Goal: Task Accomplishment & Management: Use online tool/utility

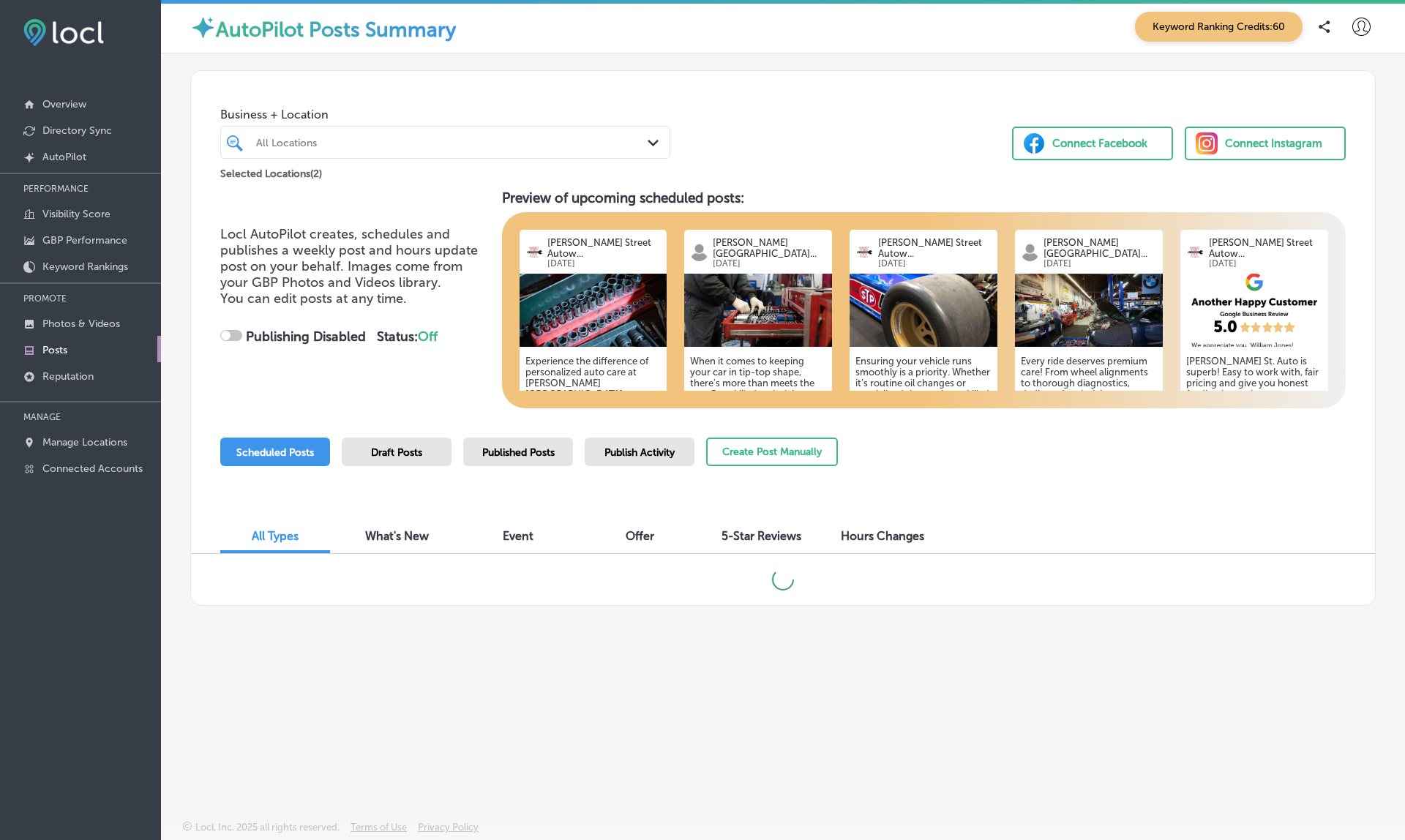
scroll to position [4, 0]
click at [500, 452] on span "Published Posts" at bounding box center [518, 452] width 72 height 13
checkbox input "true"
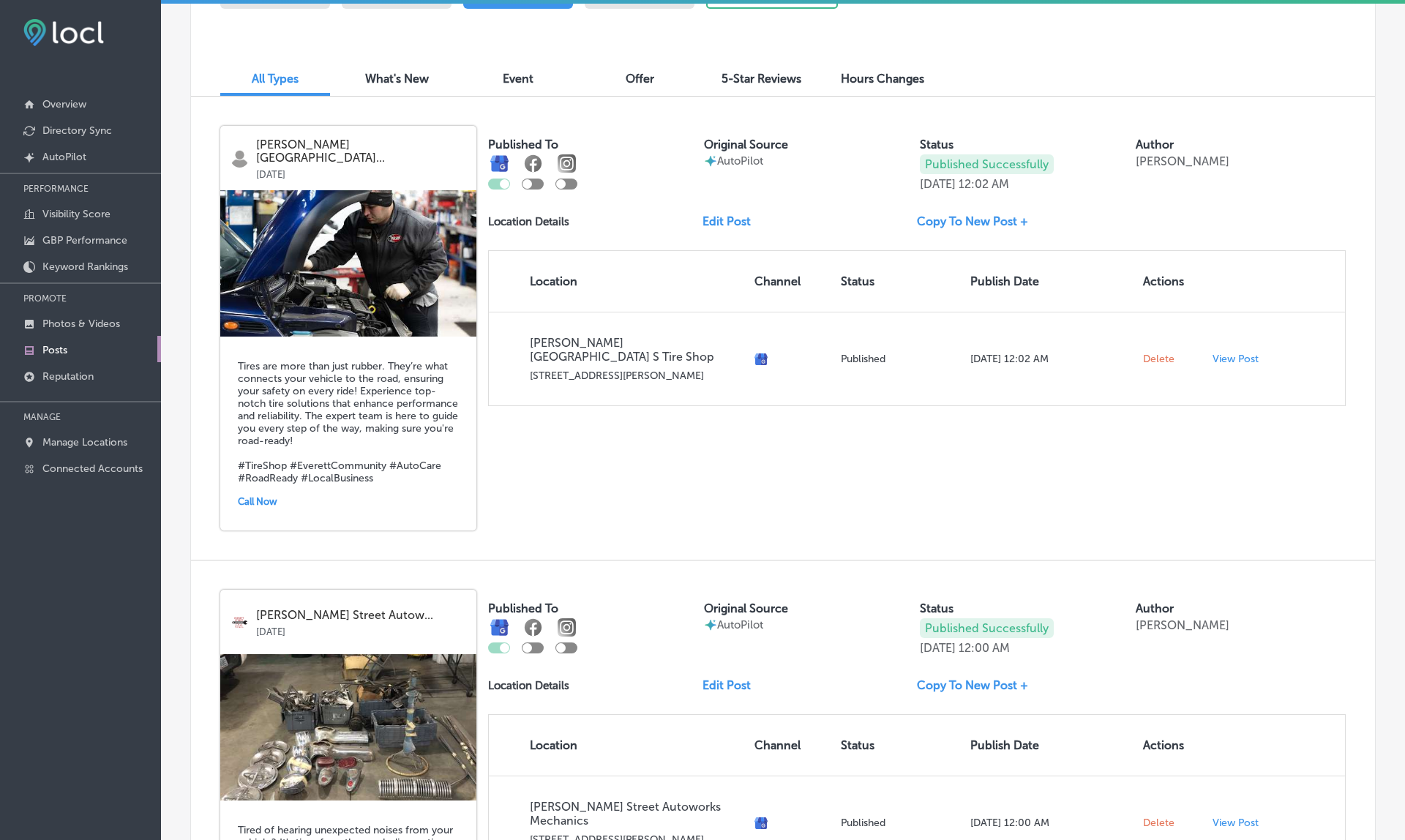
scroll to position [455, 0]
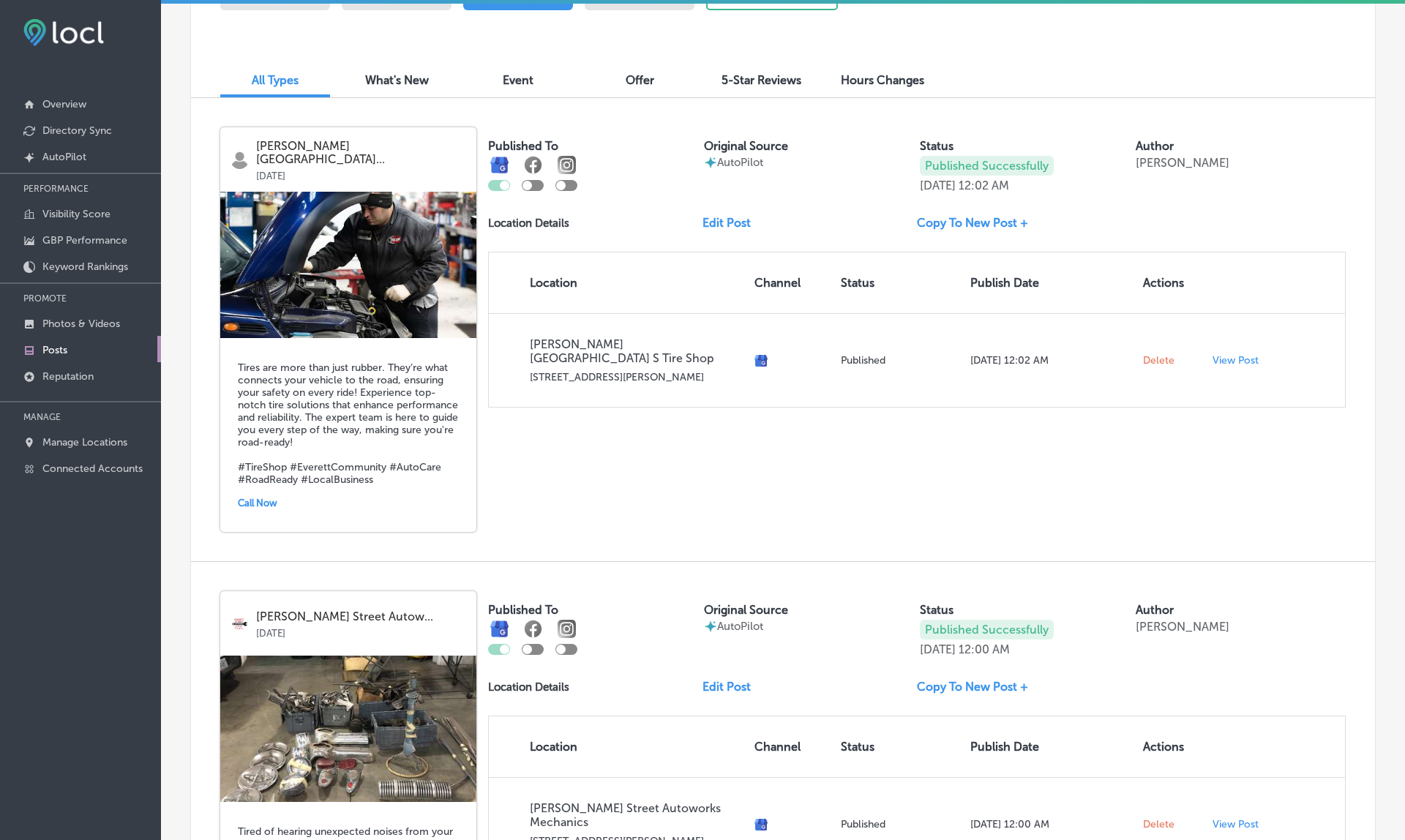
click at [723, 216] on link "Edit Post" at bounding box center [732, 223] width 60 height 14
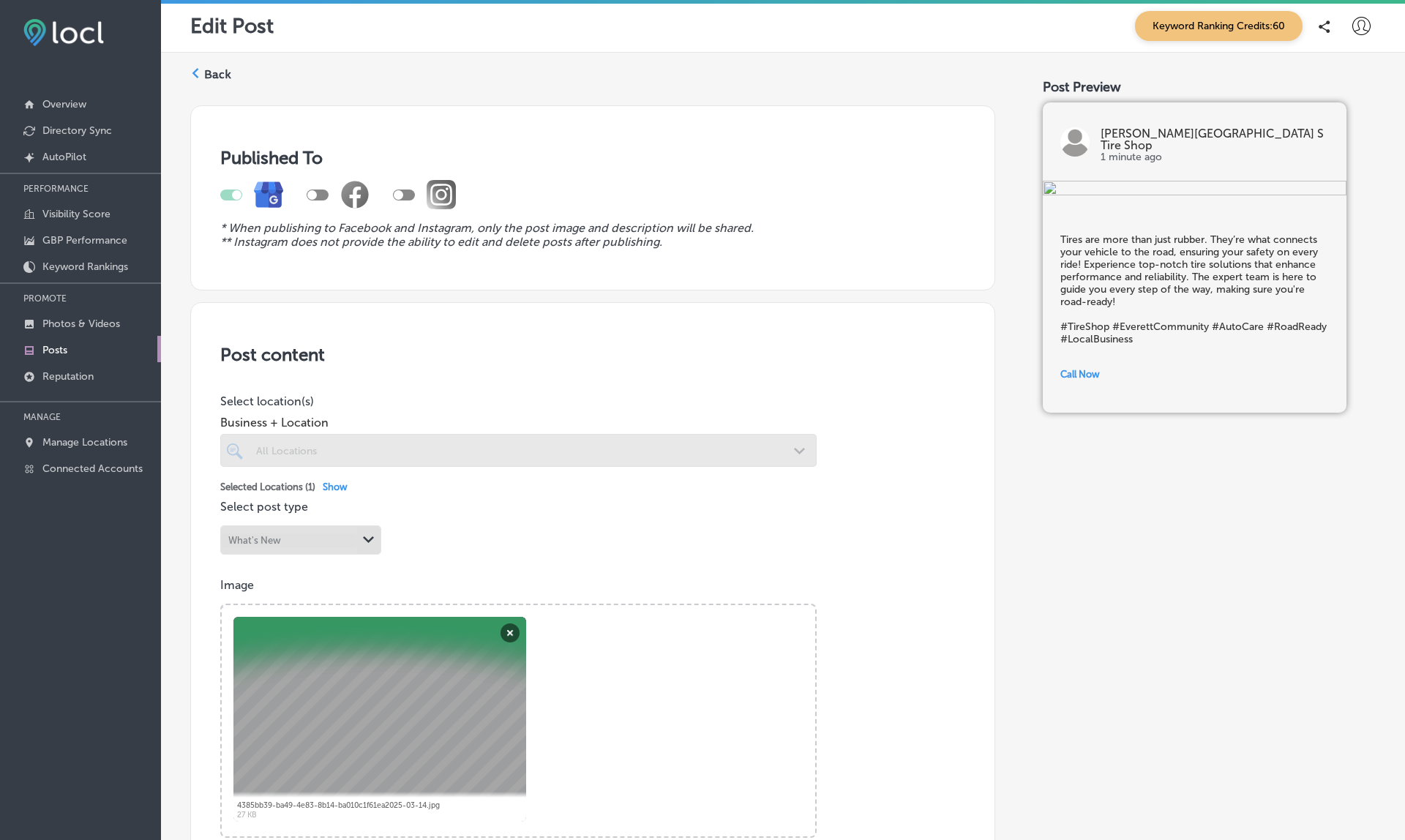
click at [207, 79] on label "Back" at bounding box center [217, 75] width 27 height 16
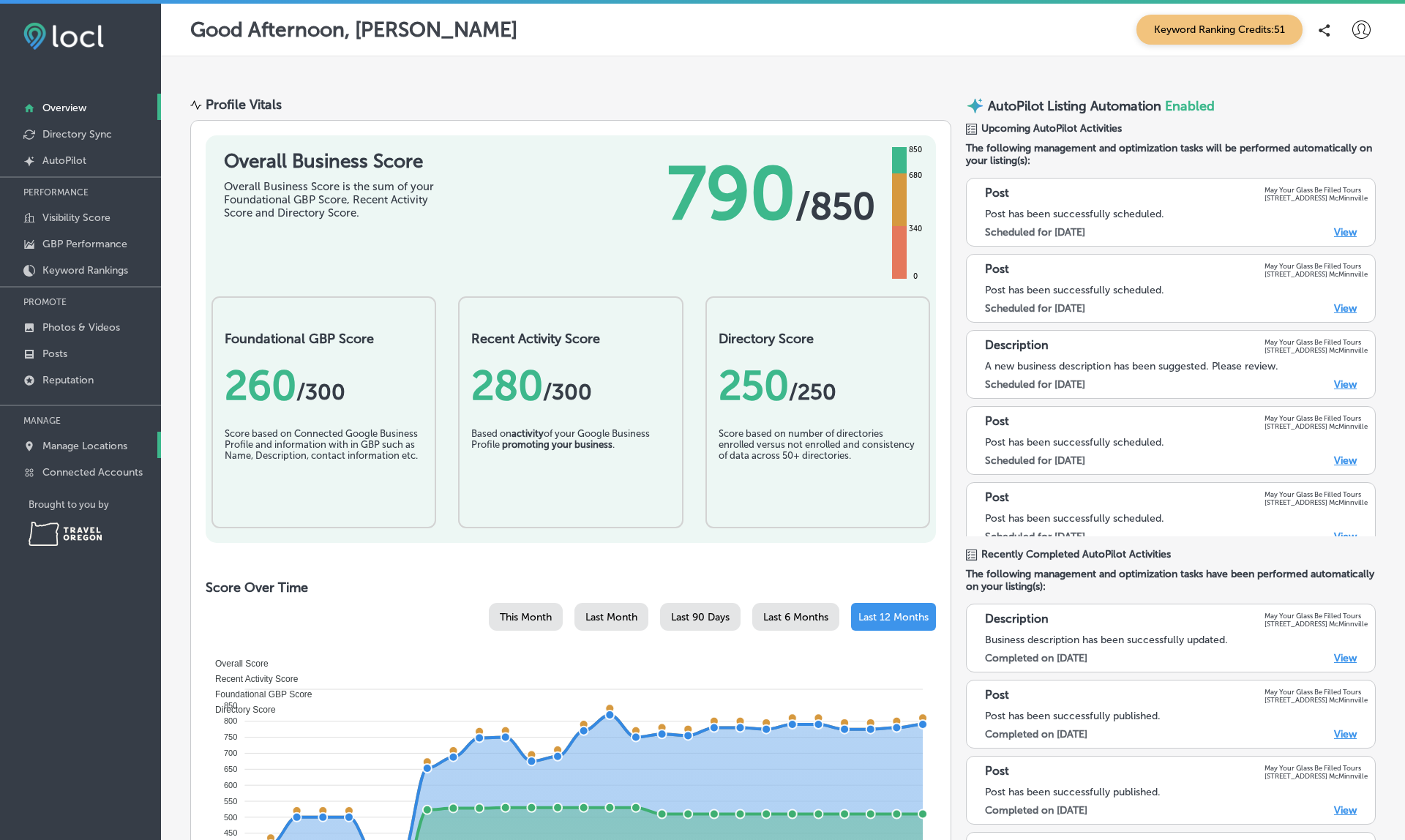
click at [68, 444] on p "Manage Locations" at bounding box center [85, 446] width 85 height 13
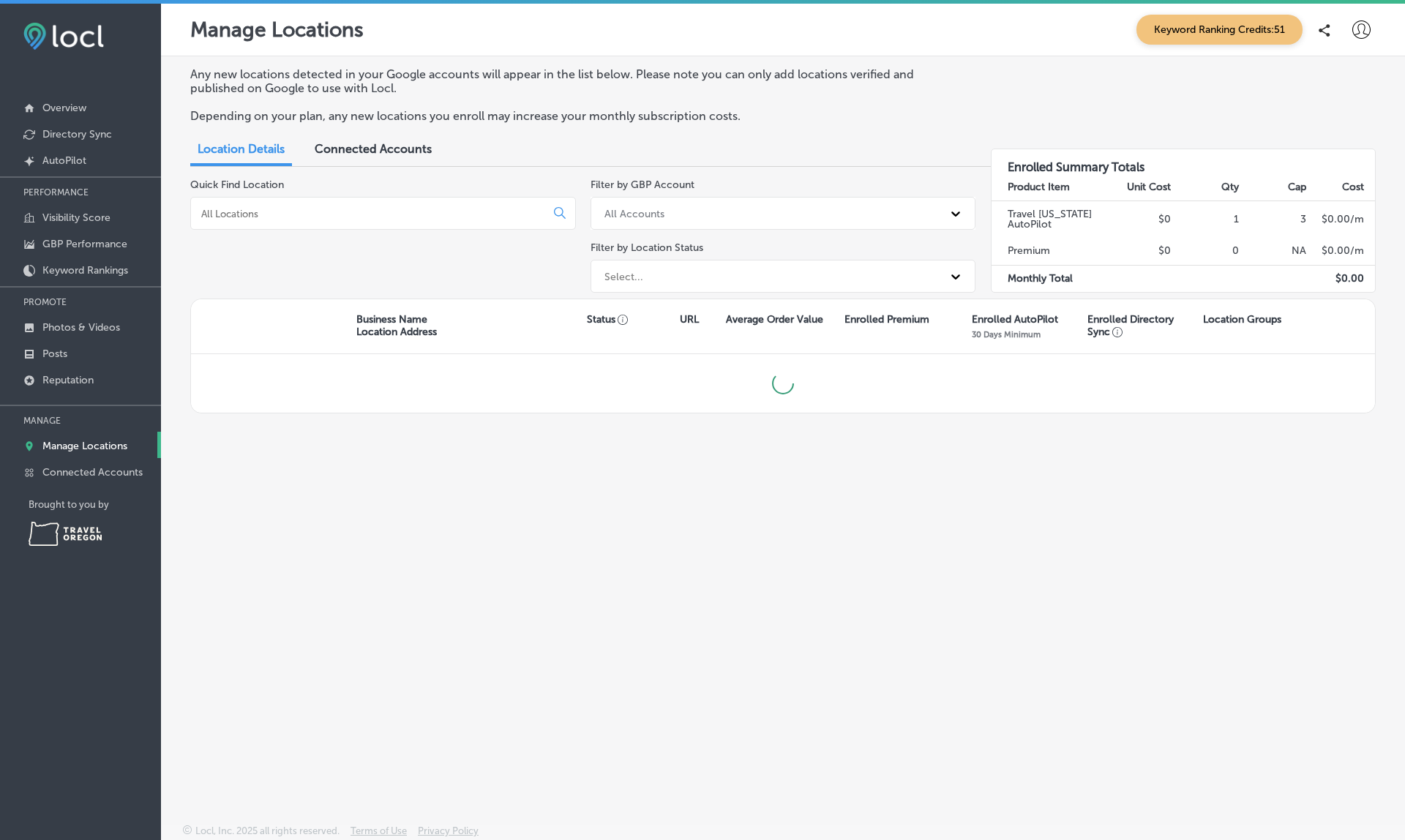
click at [57, 356] on p "Posts" at bounding box center [55, 354] width 25 height 13
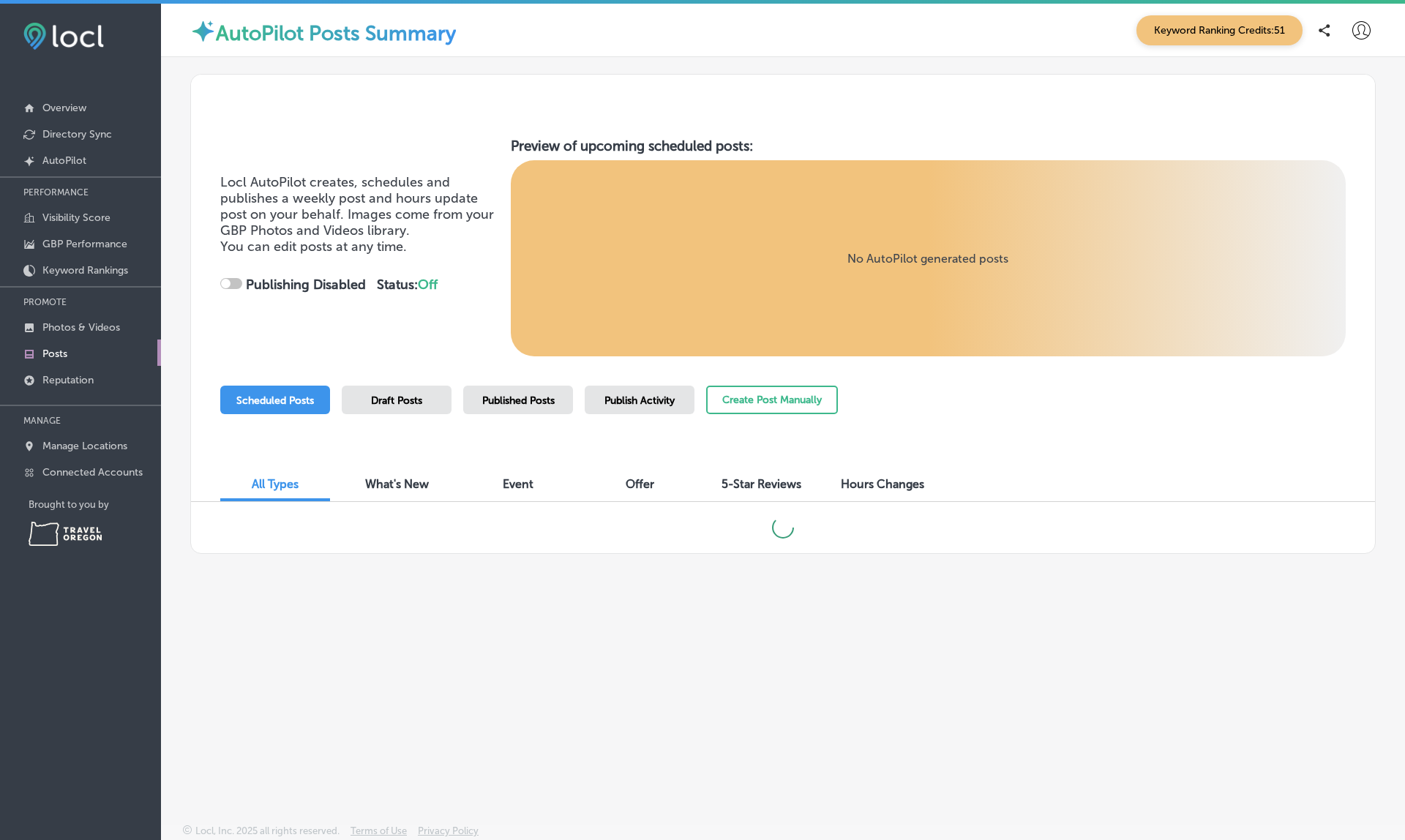
checkbox input "true"
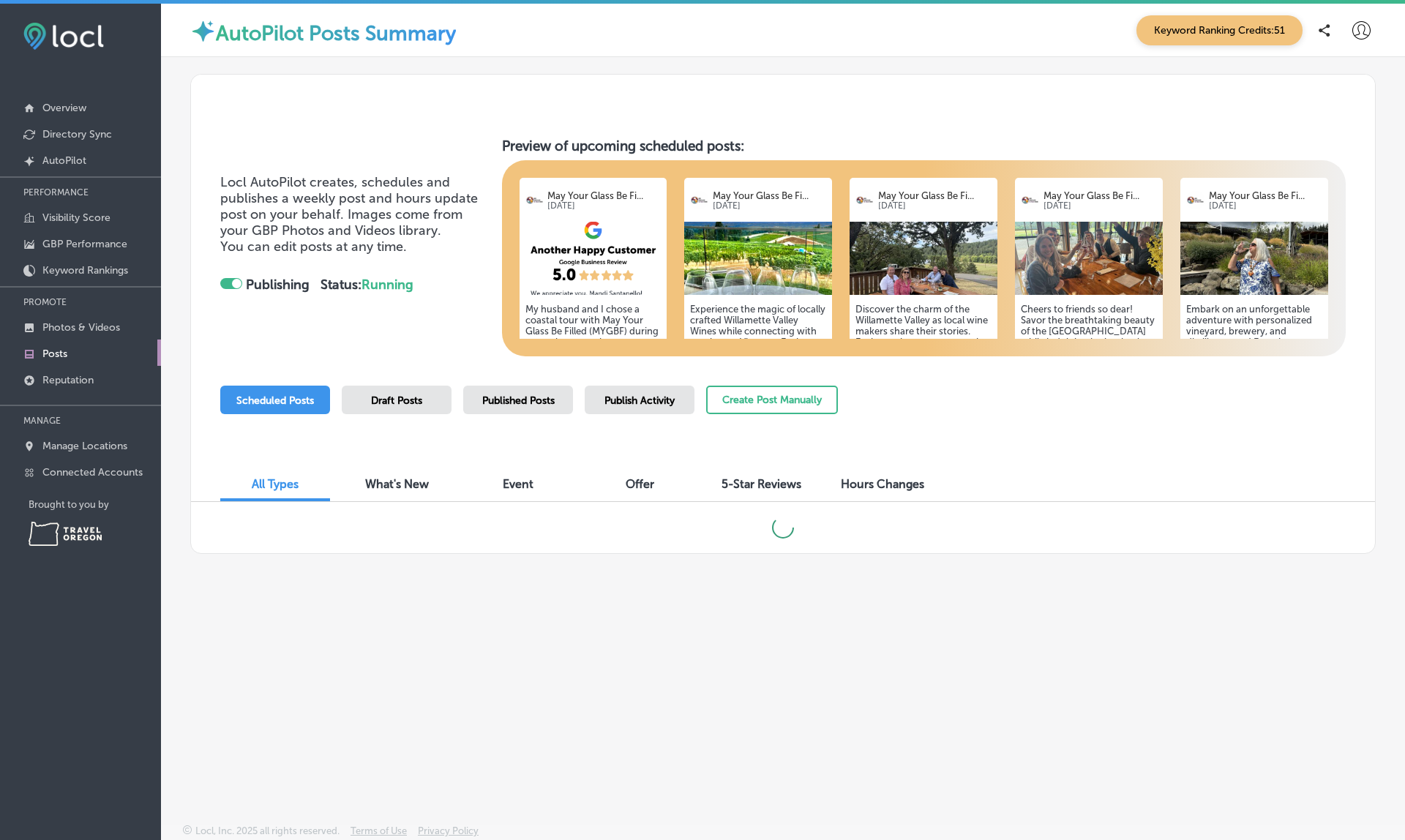
click at [396, 404] on span "Draft Posts" at bounding box center [396, 400] width 51 height 13
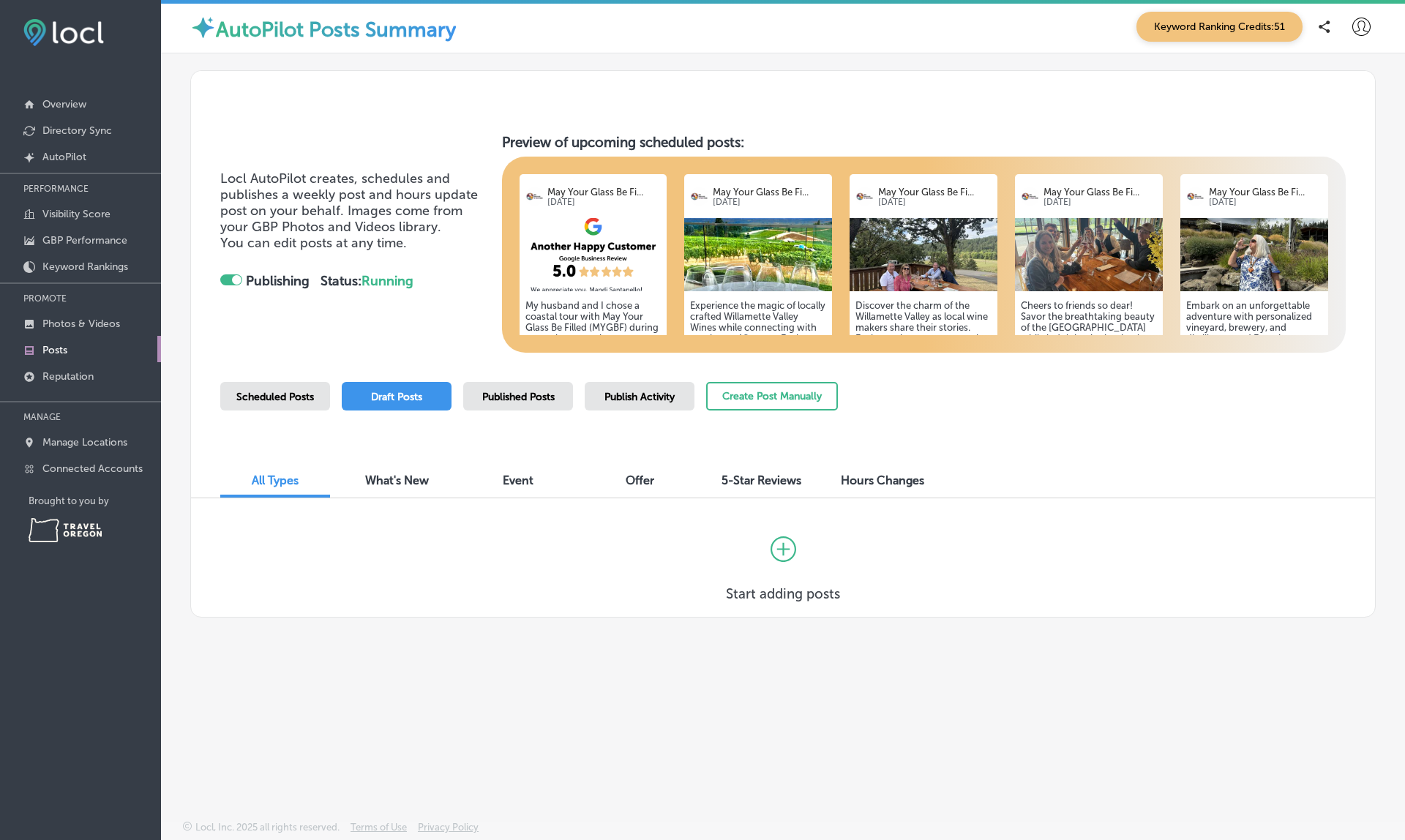
scroll to position [4, 0]
click at [391, 475] on span "What's New" at bounding box center [396, 481] width 64 height 14
click at [277, 486] on div "All Types" at bounding box center [275, 481] width 110 height 31
click at [266, 411] on div "Scheduled Posts Draft Posts Published Posts Publish Activity Create Post Manual…" at bounding box center [529, 414] width 618 height 67
click at [264, 393] on span "Scheduled Posts" at bounding box center [275, 397] width 78 height 13
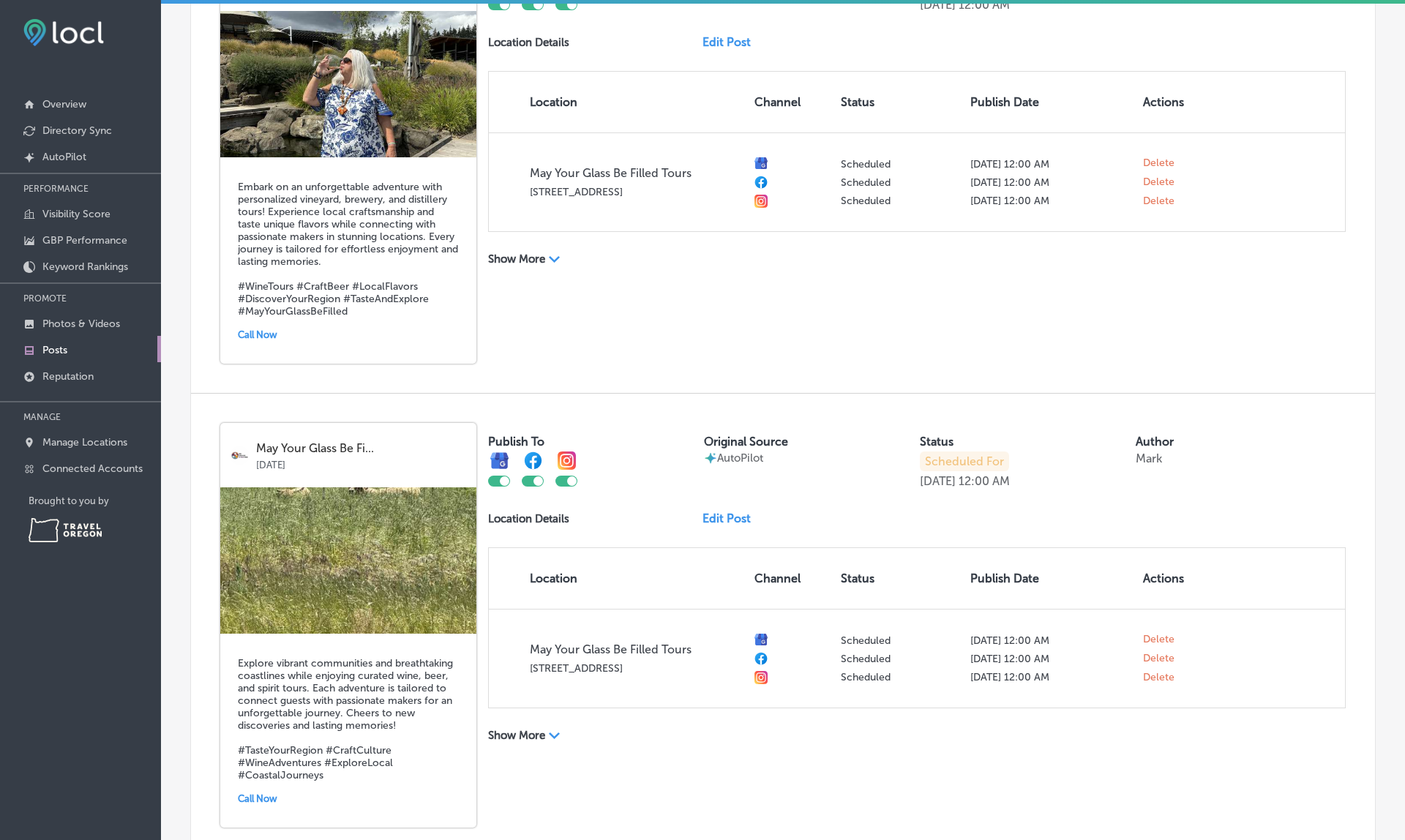
scroll to position [2050, 0]
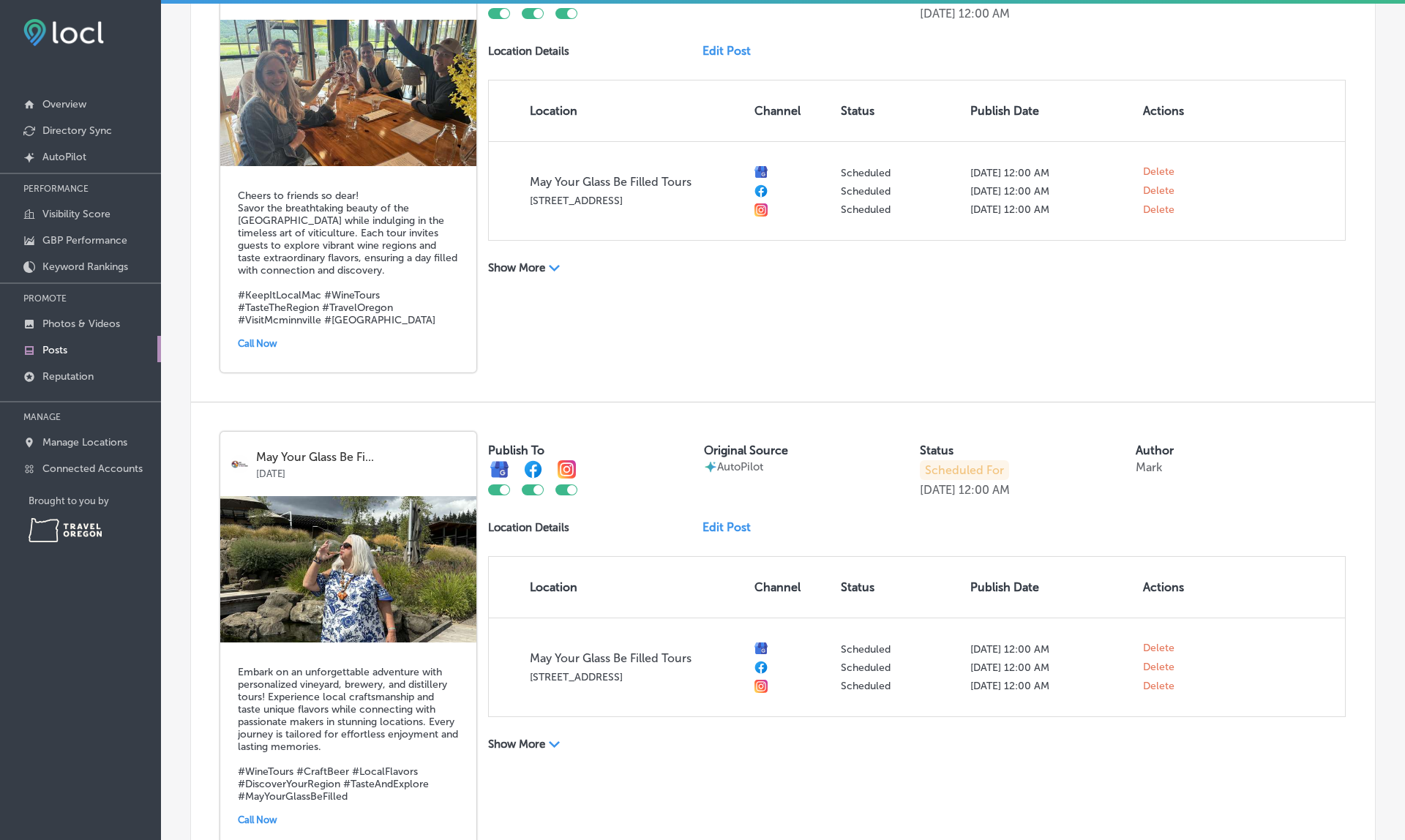
click at [710, 522] on link "Edit Post" at bounding box center [732, 527] width 60 height 14
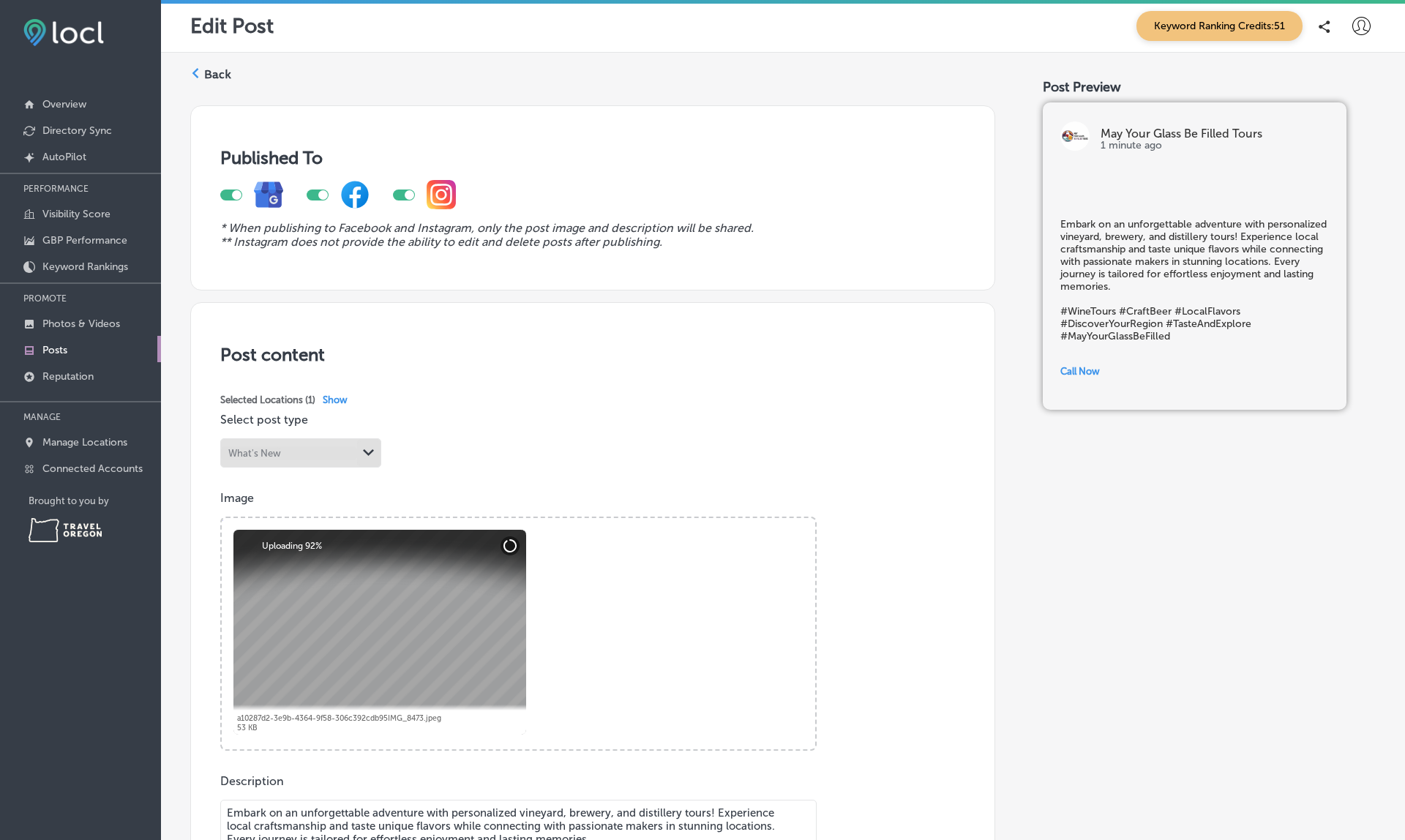
click at [205, 70] on label "Back" at bounding box center [217, 75] width 27 height 16
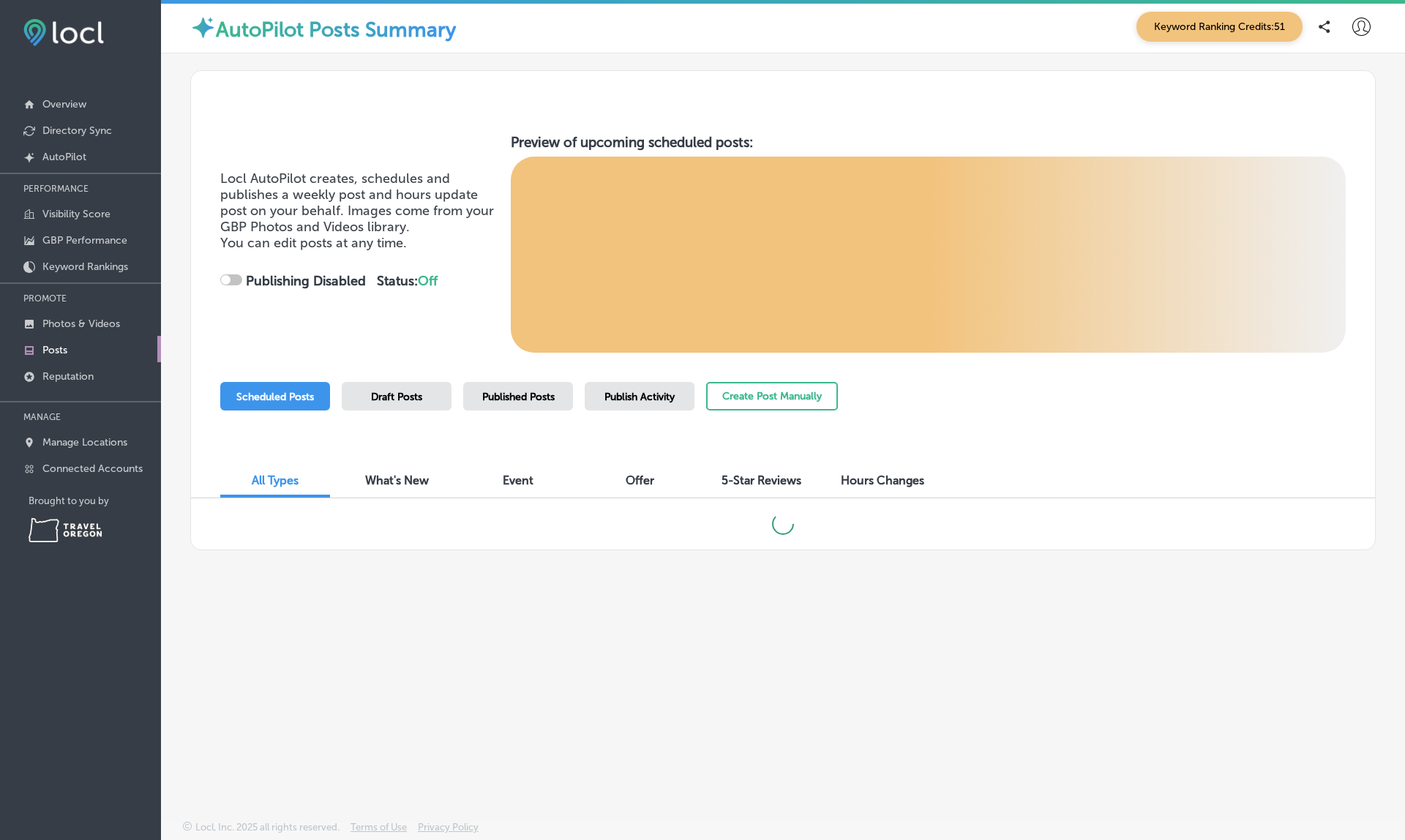
checkbox input "true"
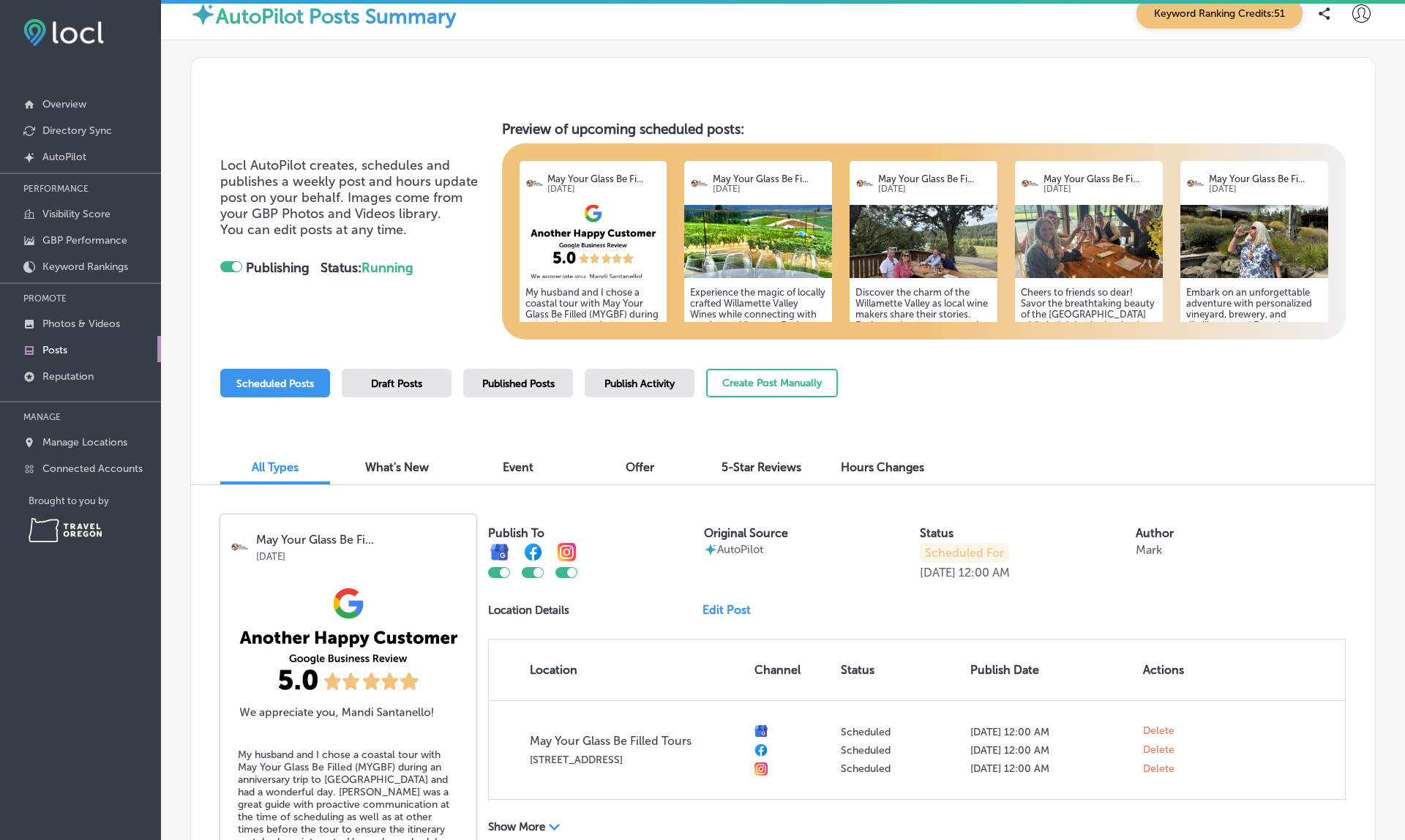
scroll to position [20, 0]
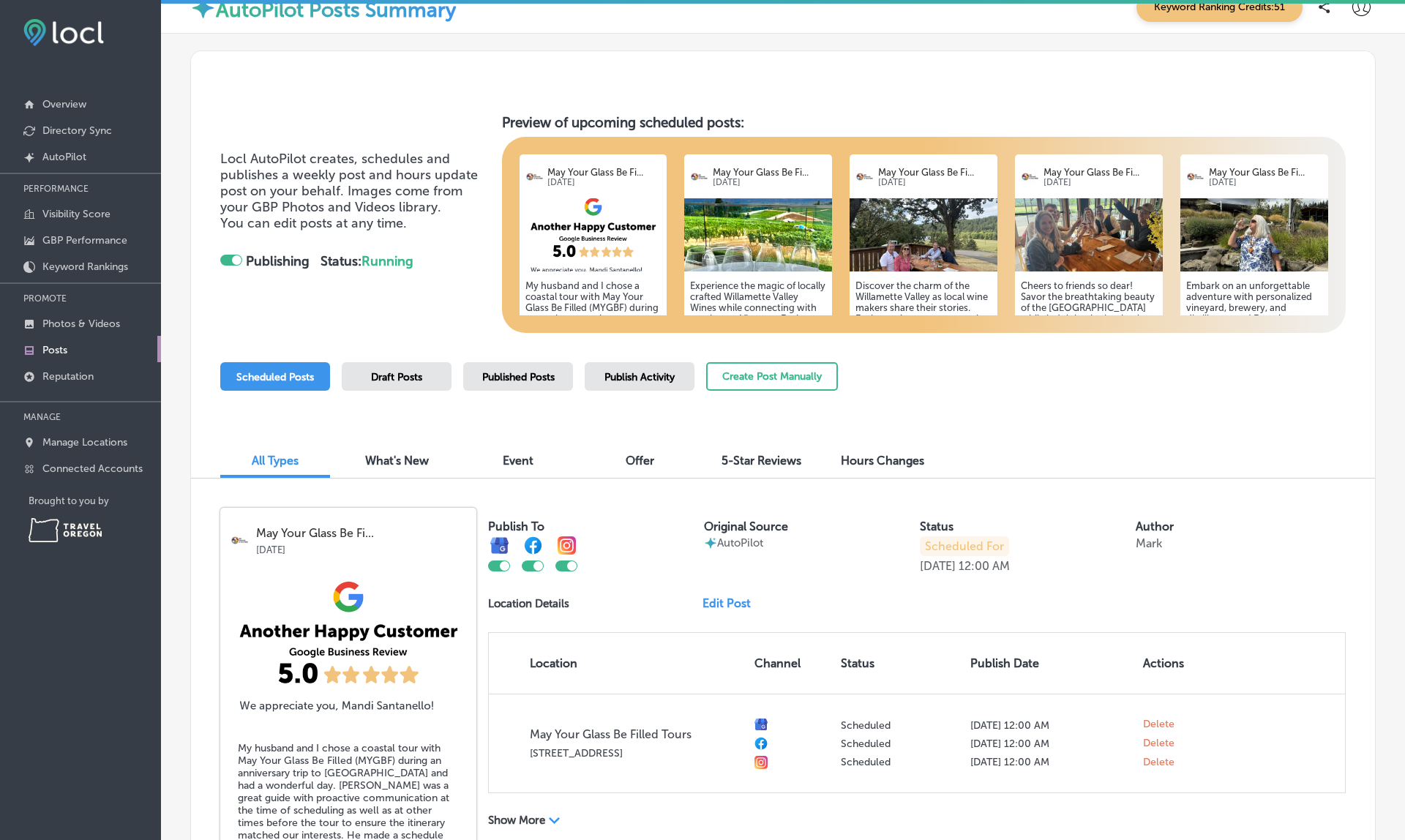
click at [502, 378] on span "Published Posts" at bounding box center [518, 378] width 72 height 13
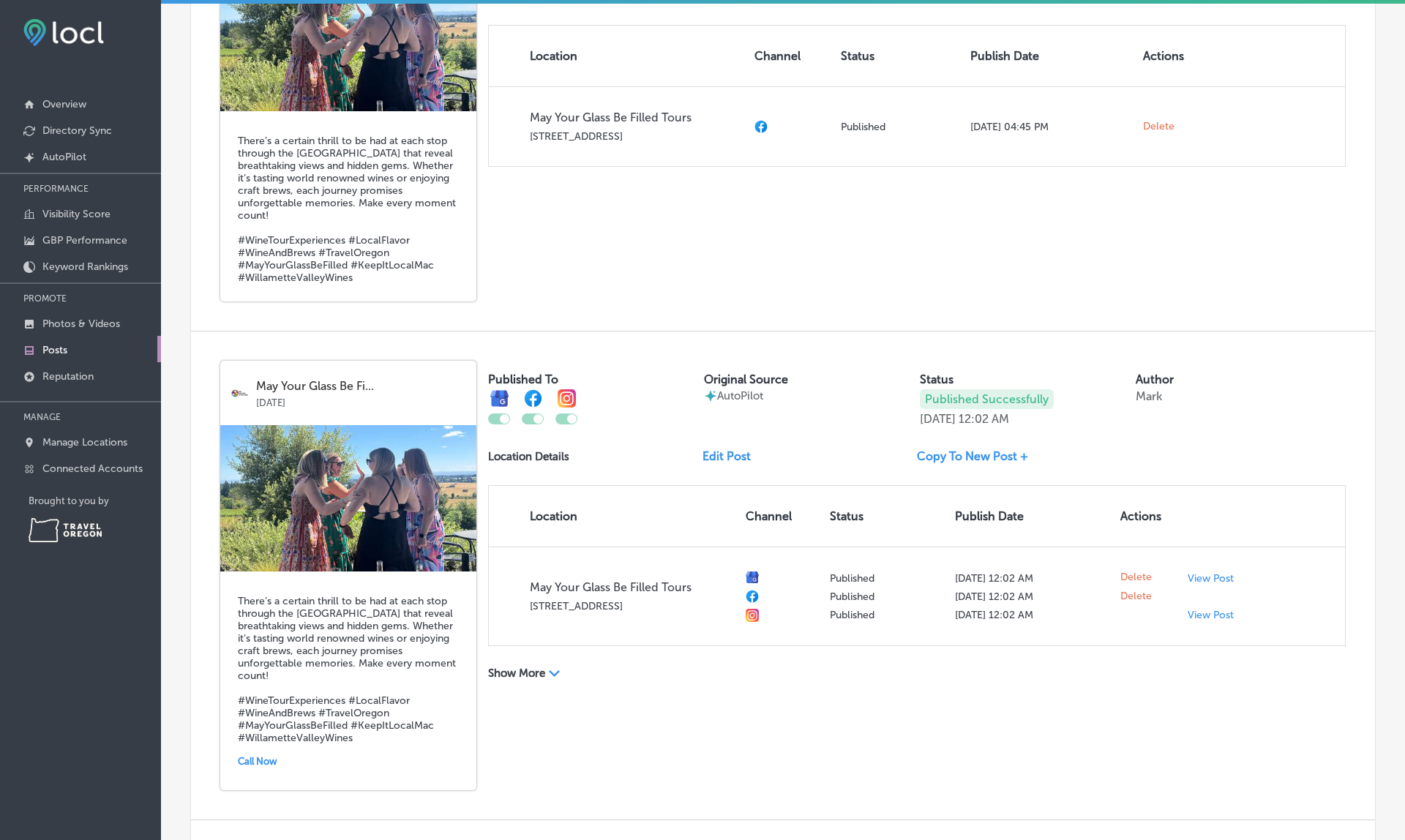
scroll to position [1993, 0]
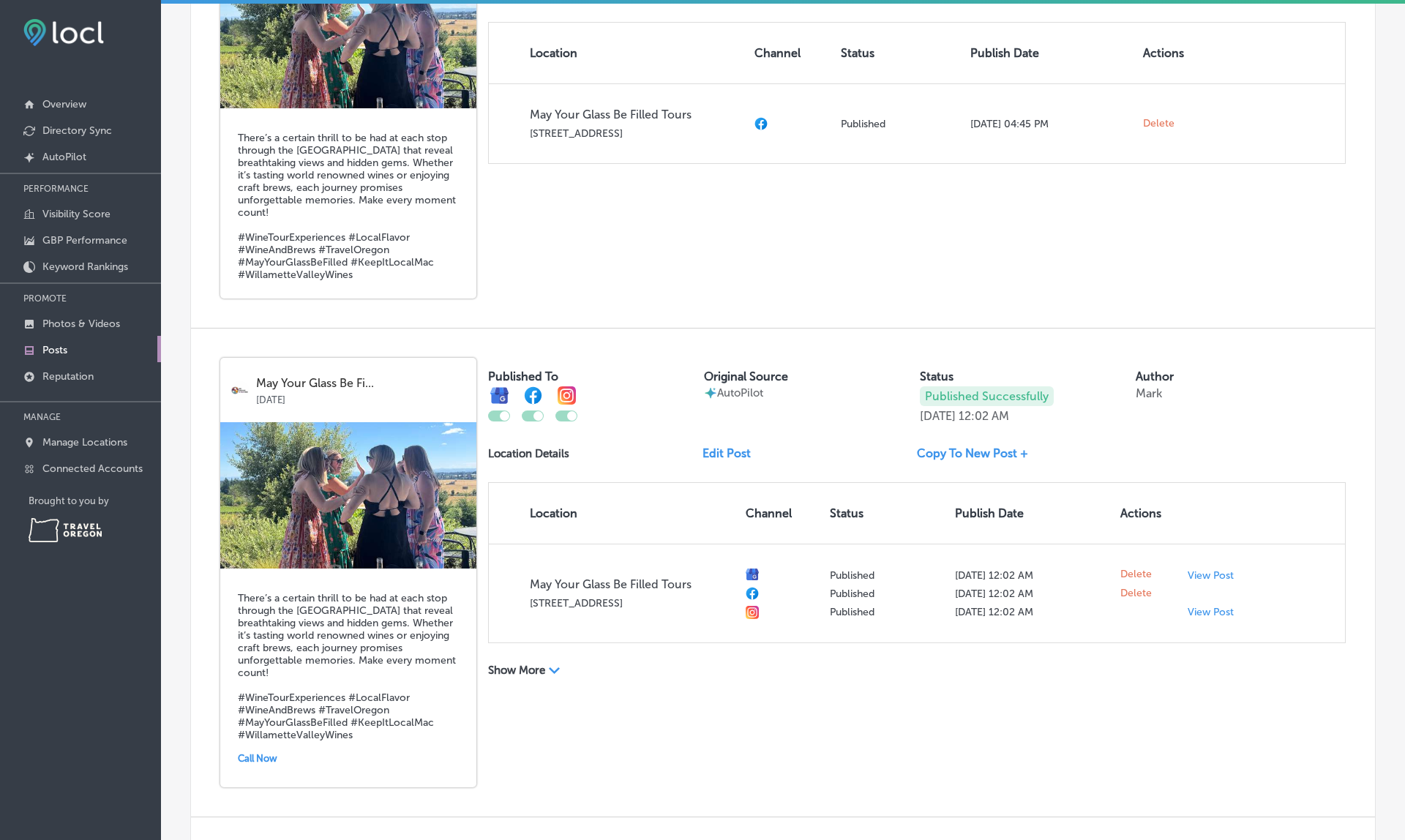
click at [979, 455] on link "Copy To New Post +" at bounding box center [978, 453] width 123 height 14
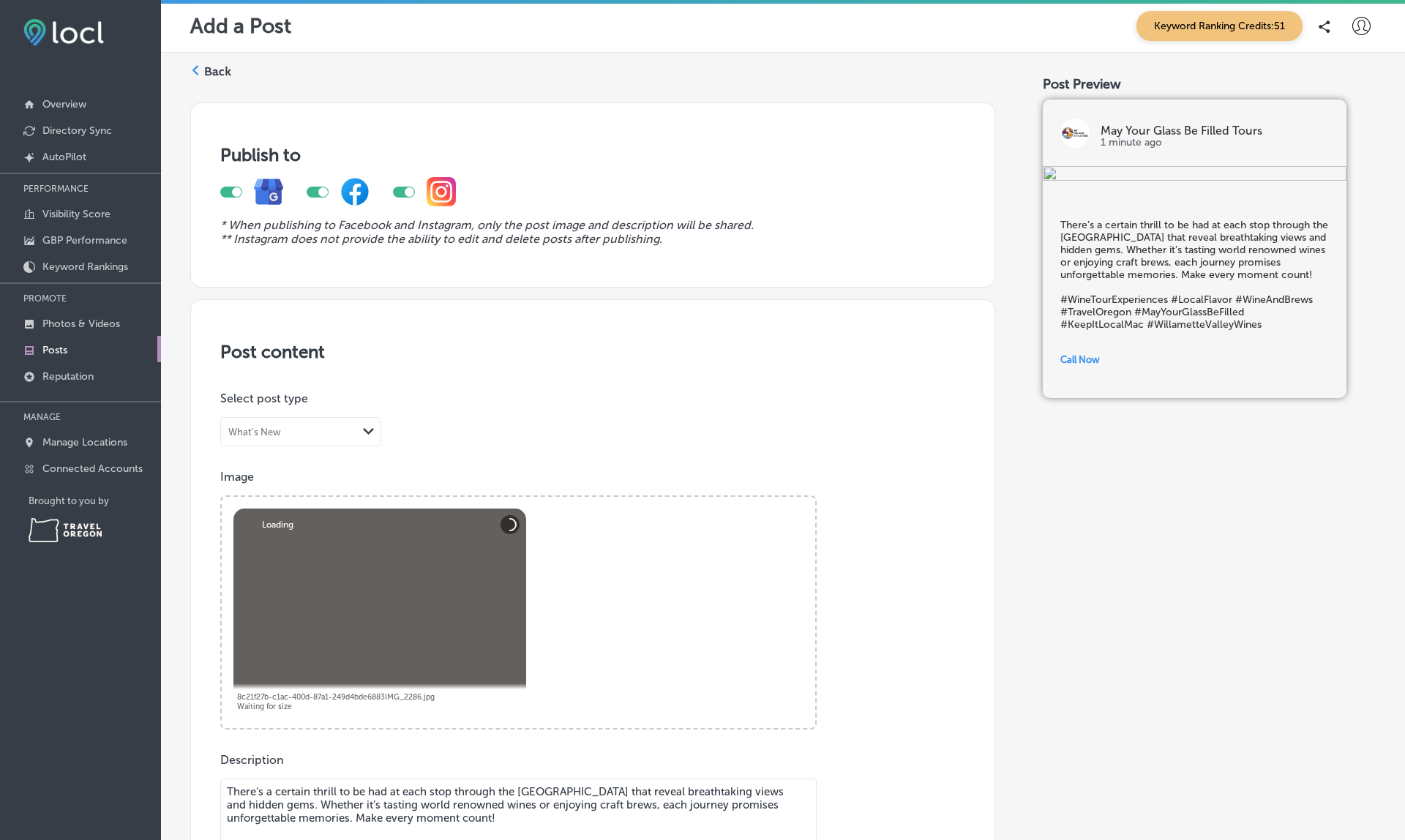
scroll to position [-2, 0]
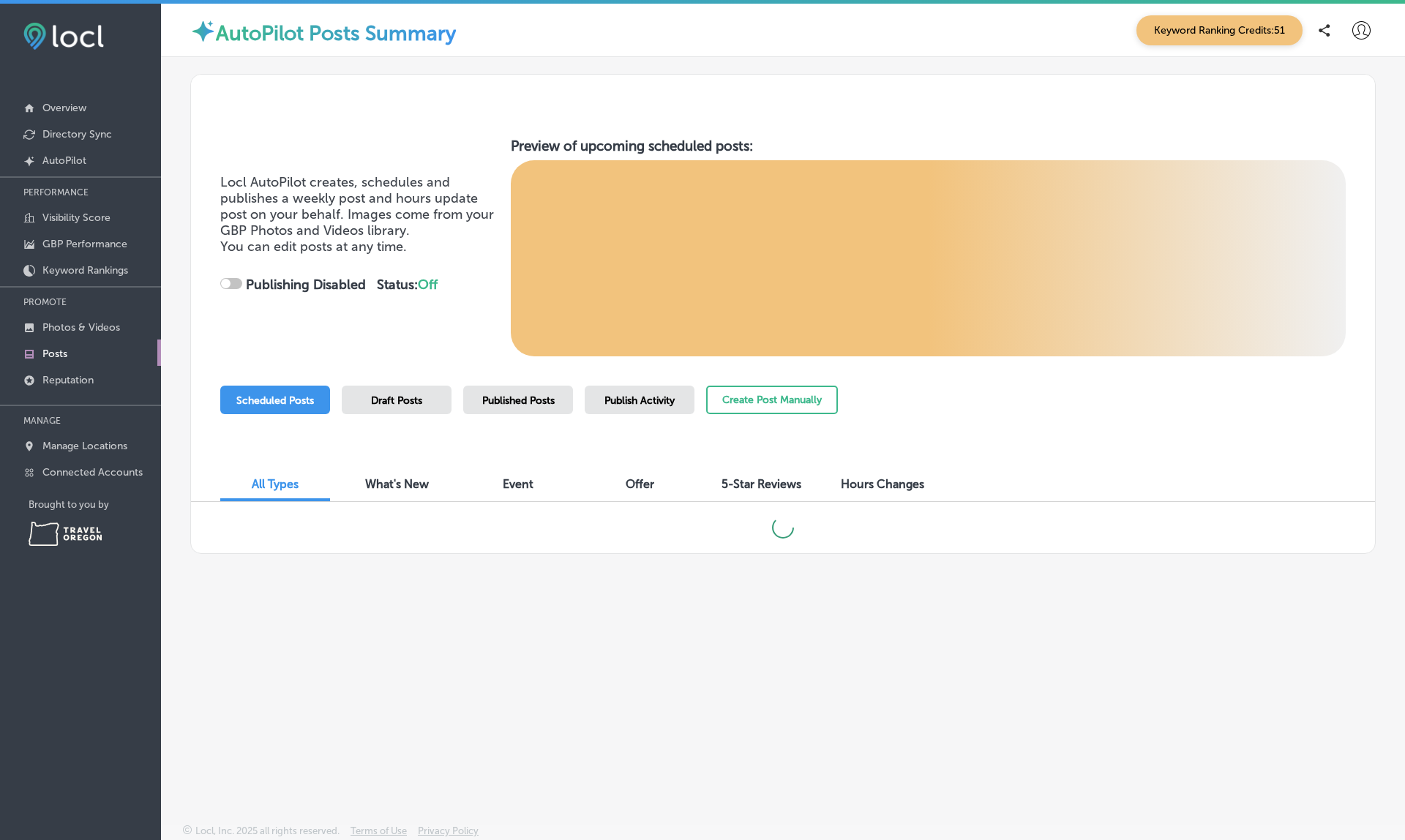
checkbox input "true"
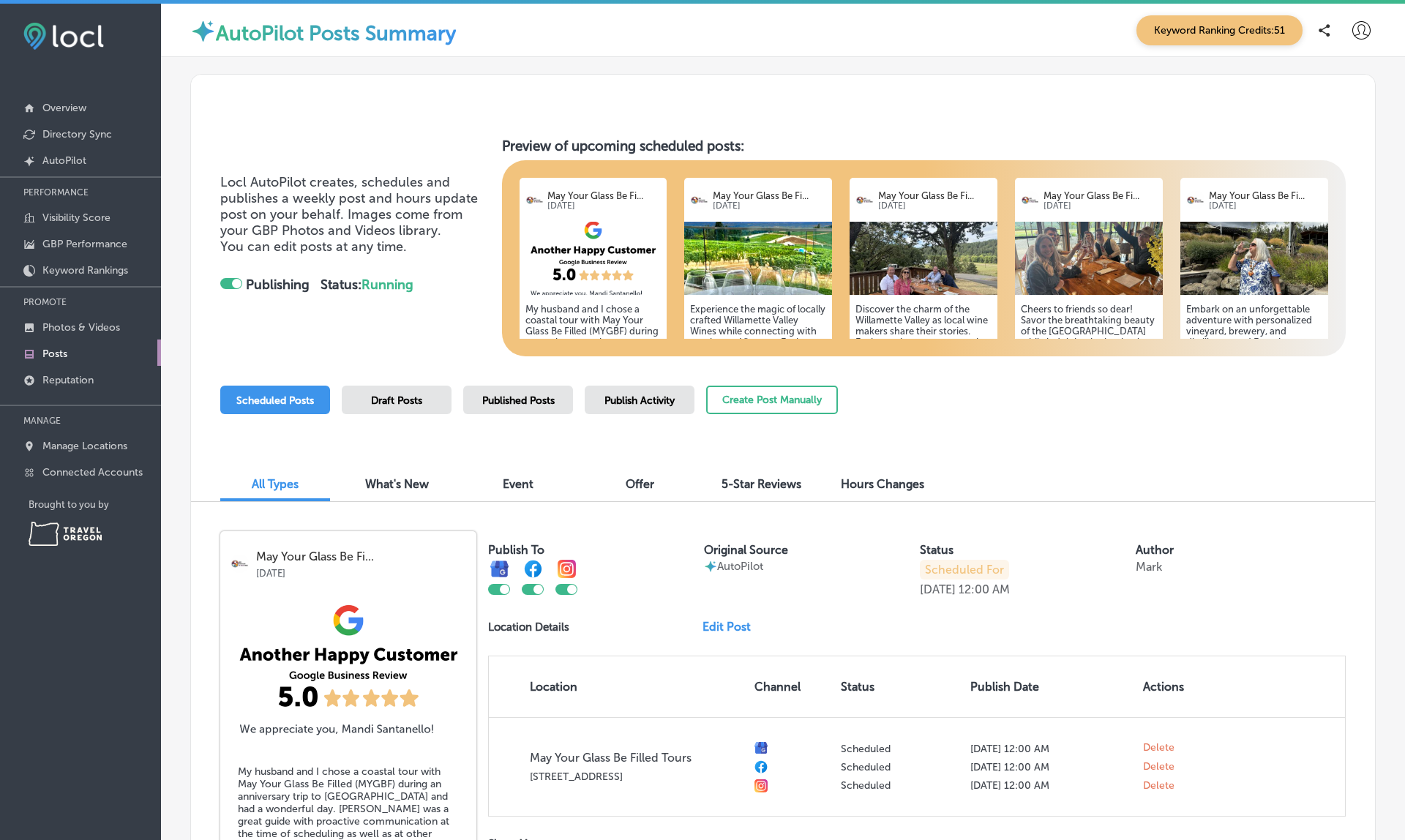
click at [514, 390] on div "Published Posts" at bounding box center [518, 400] width 110 height 28
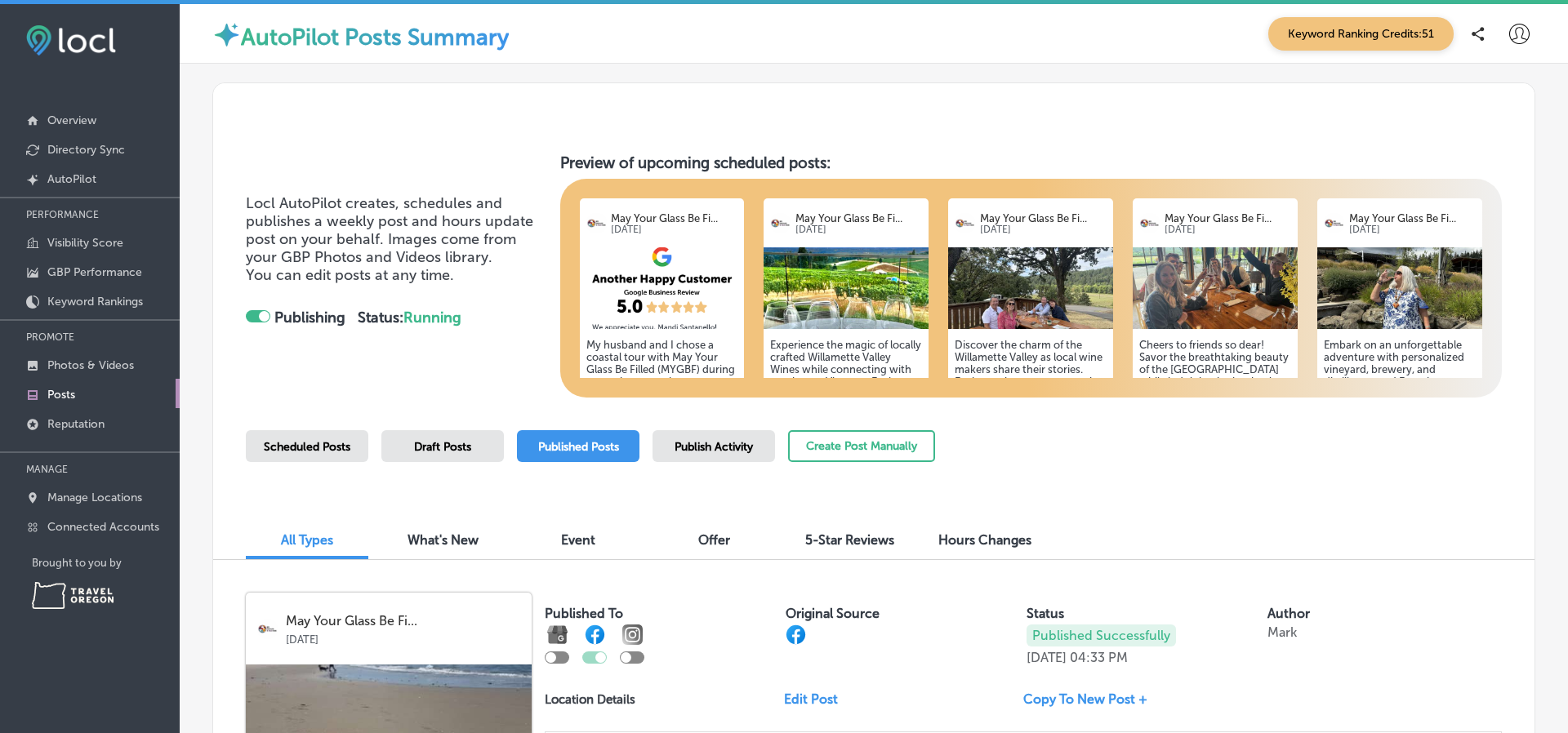
click at [457, 445] on span "Draft Posts" at bounding box center [442, 447] width 57 height 14
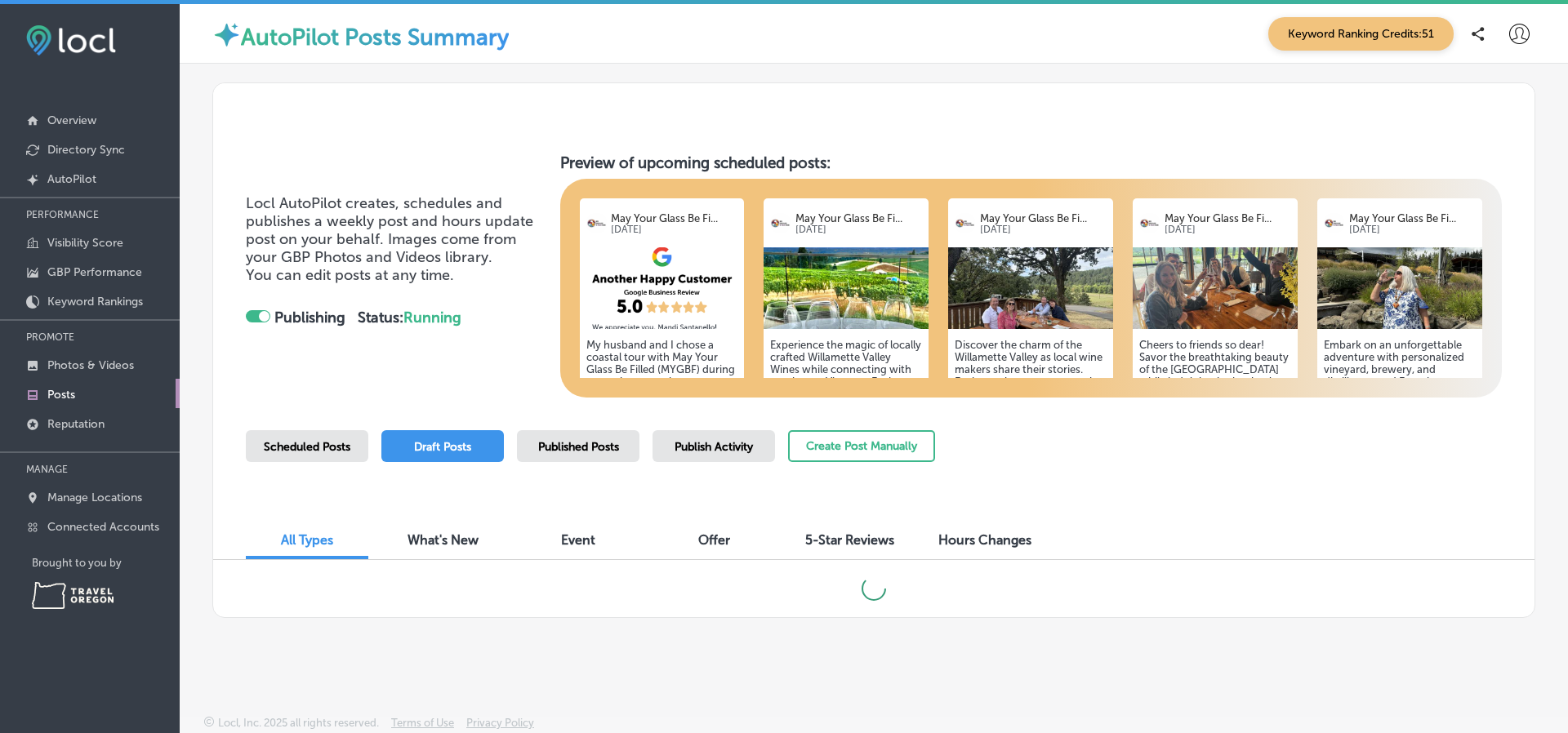
click at [585, 444] on span "Published Posts" at bounding box center [579, 447] width 81 height 14
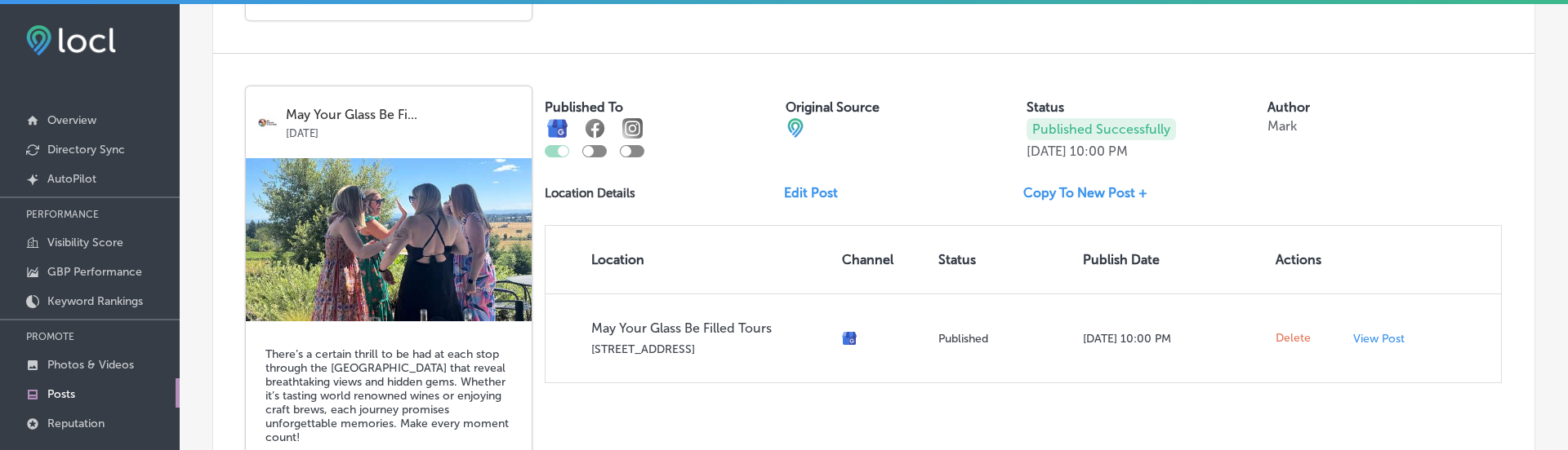
scroll to position [1485, 0]
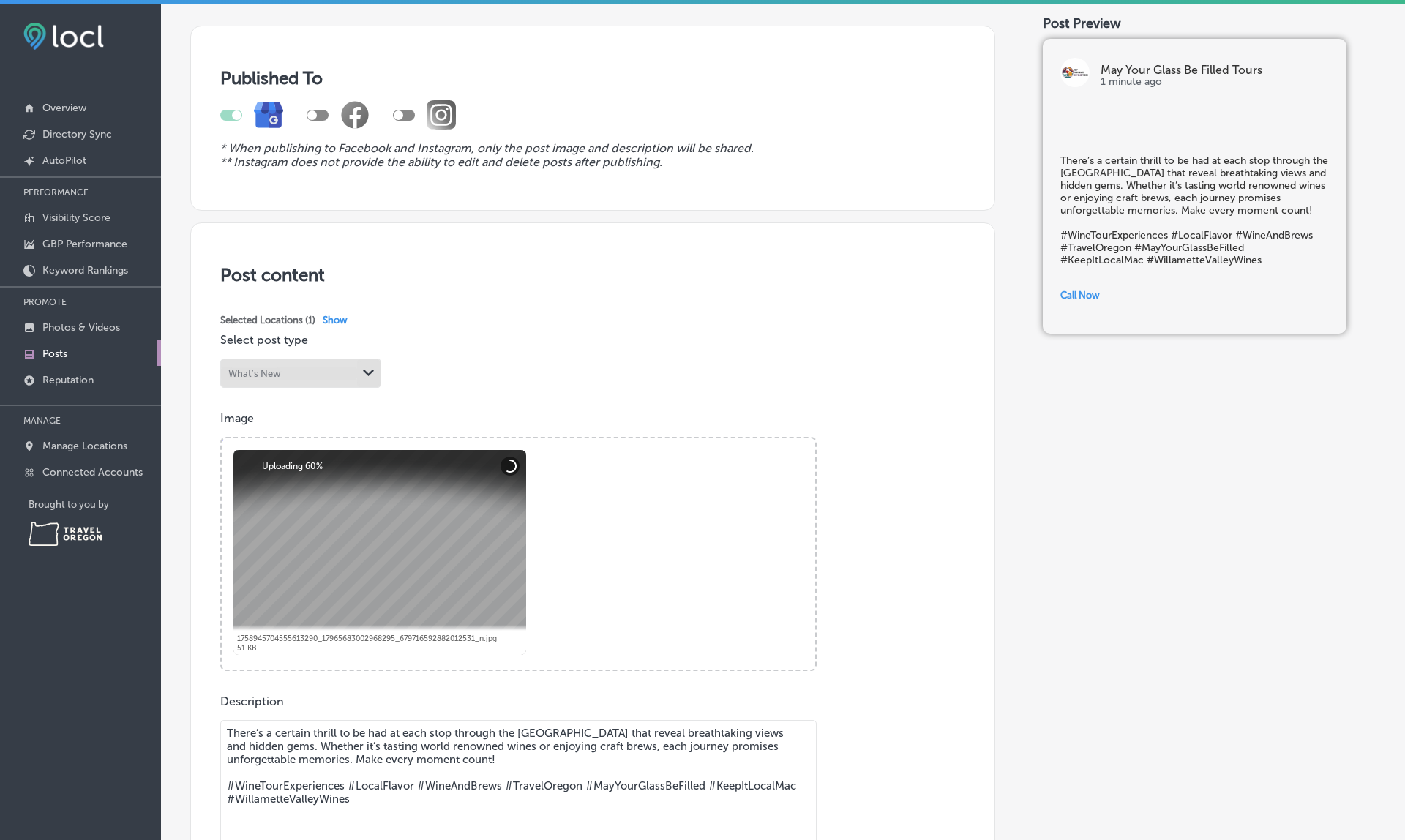
scroll to position [6, 0]
